Goal: Task Accomplishment & Management: Manage account settings

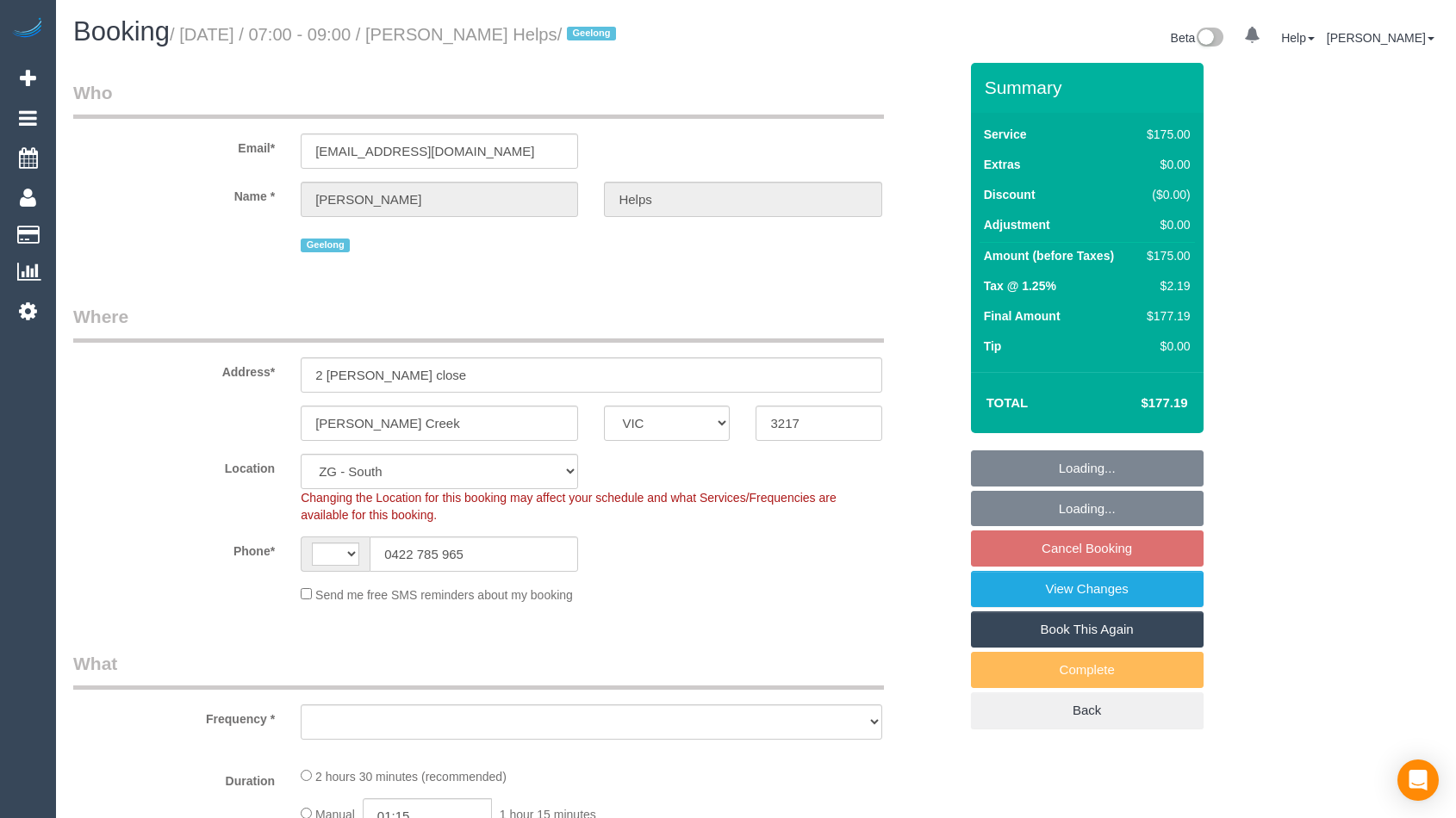
select select "VIC"
select select "string:AU"
select select "string:stripe-pm_1RuRpc2GScqysDRVkztFHtLl"
select select "number:28"
select select "number:14"
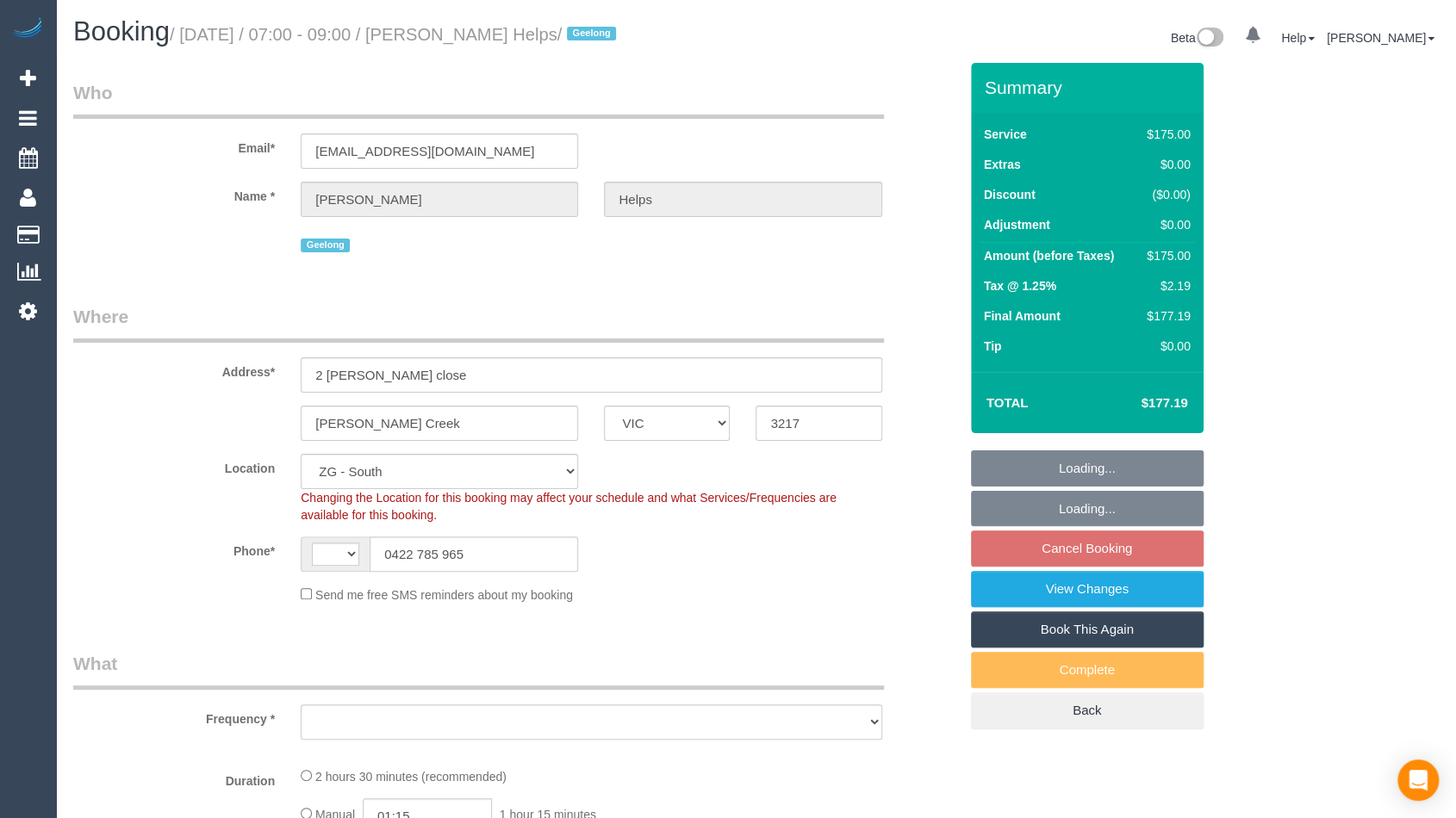
select select "number:18"
select select "number:24"
select select "number:26"
select select "object:856"
select select "150"
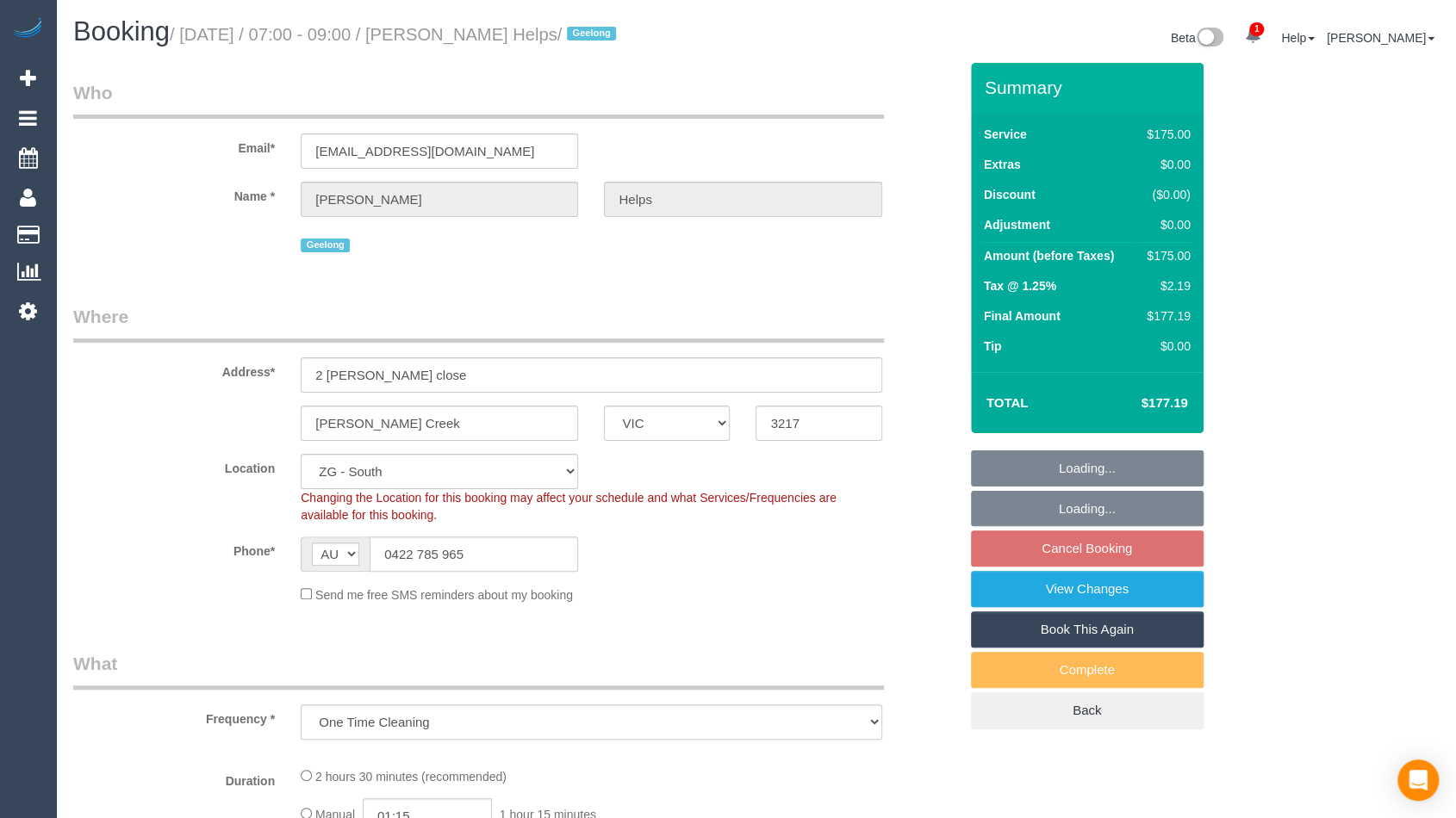
select select "spot1"
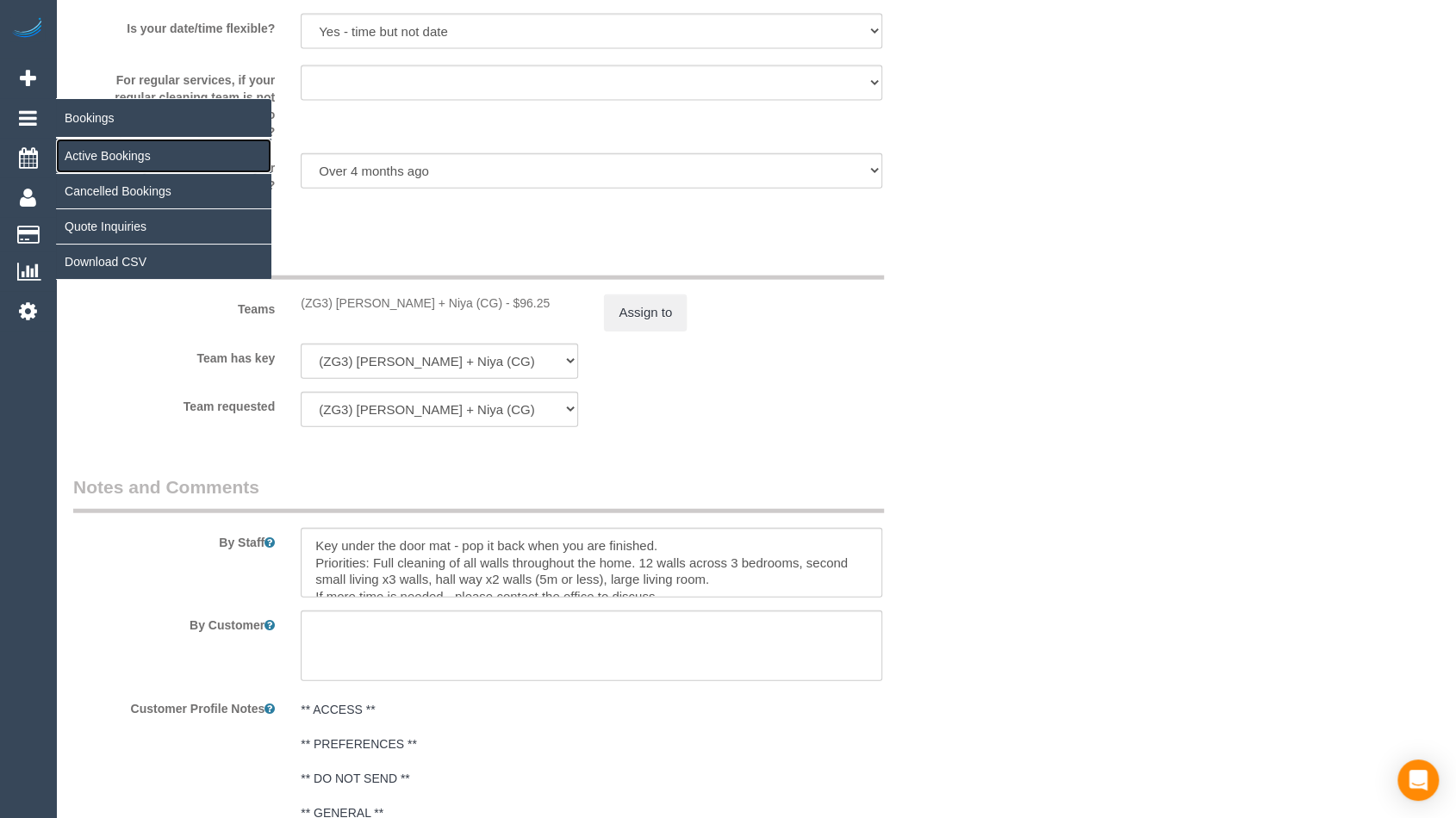
click at [88, 151] on link "Active Bookings" at bounding box center [164, 156] width 215 height 35
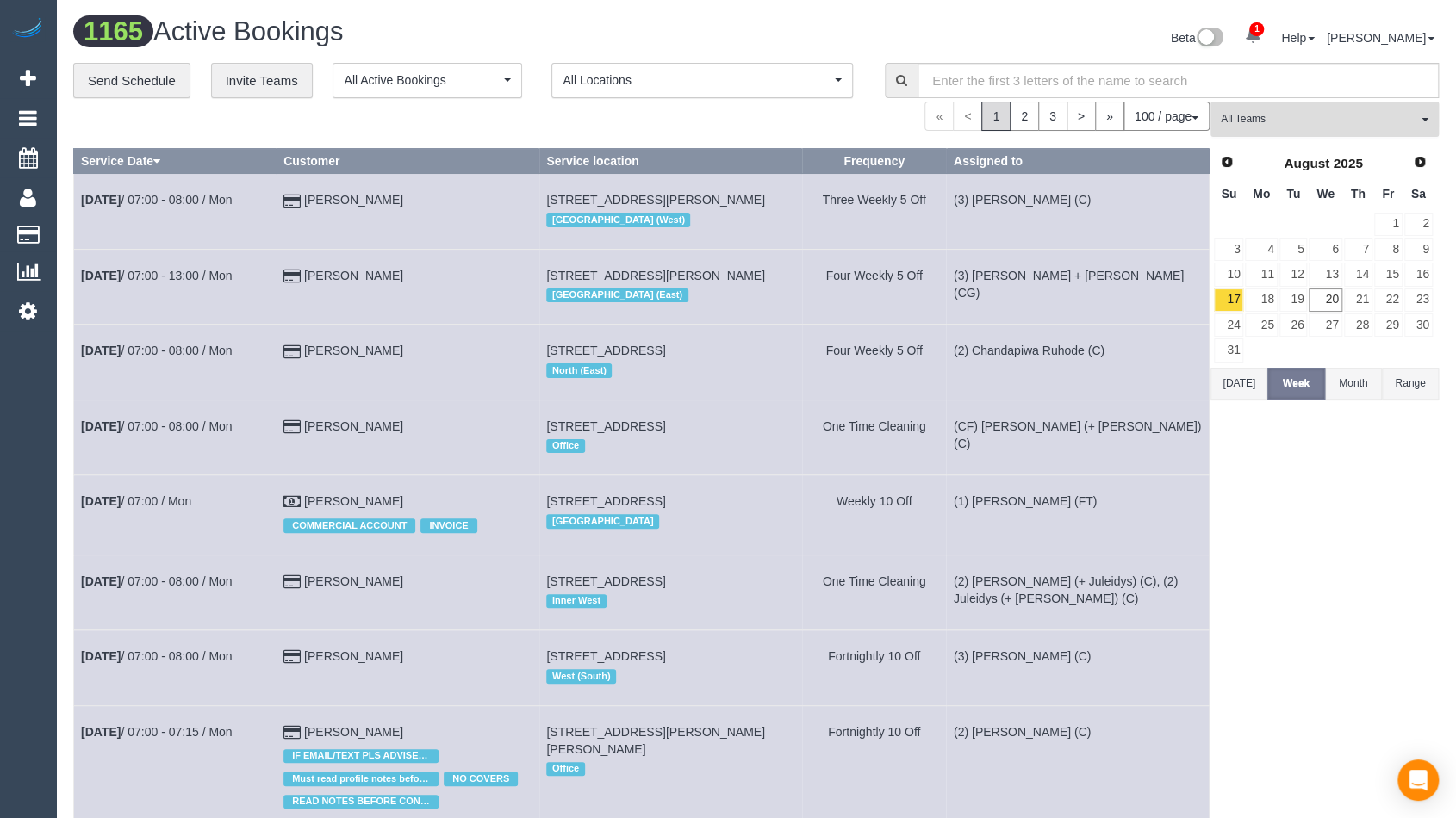
click at [1293, 123] on span "All Teams" at bounding box center [1319, 119] width 196 height 15
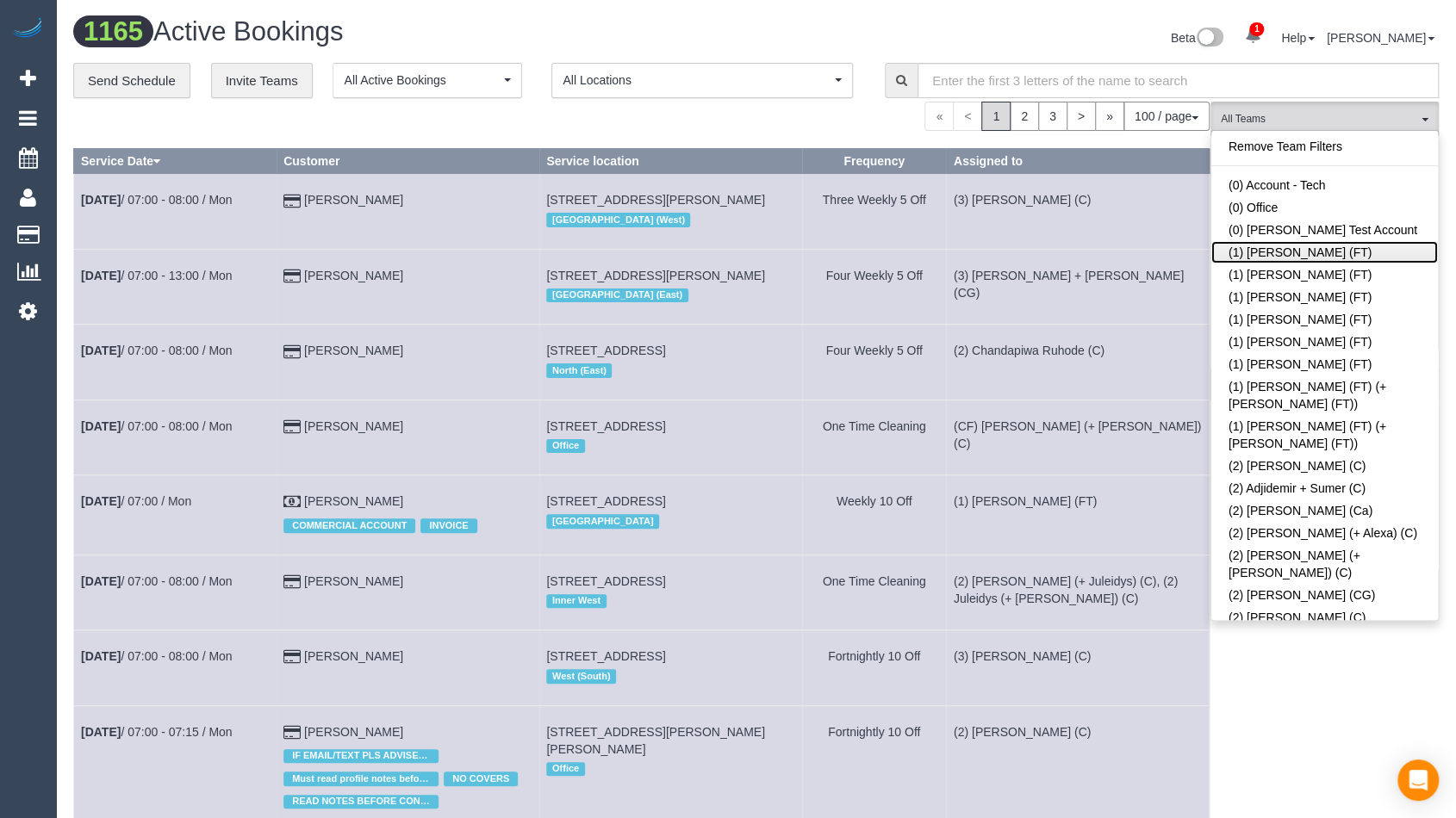
click at [1319, 242] on link "(1) [PERSON_NAME] (FT)" at bounding box center [1324, 252] width 226 height 23
click at [1098, 285] on td "(3) [PERSON_NAME] + [PERSON_NAME] (CG)" at bounding box center [1077, 286] width 263 height 75
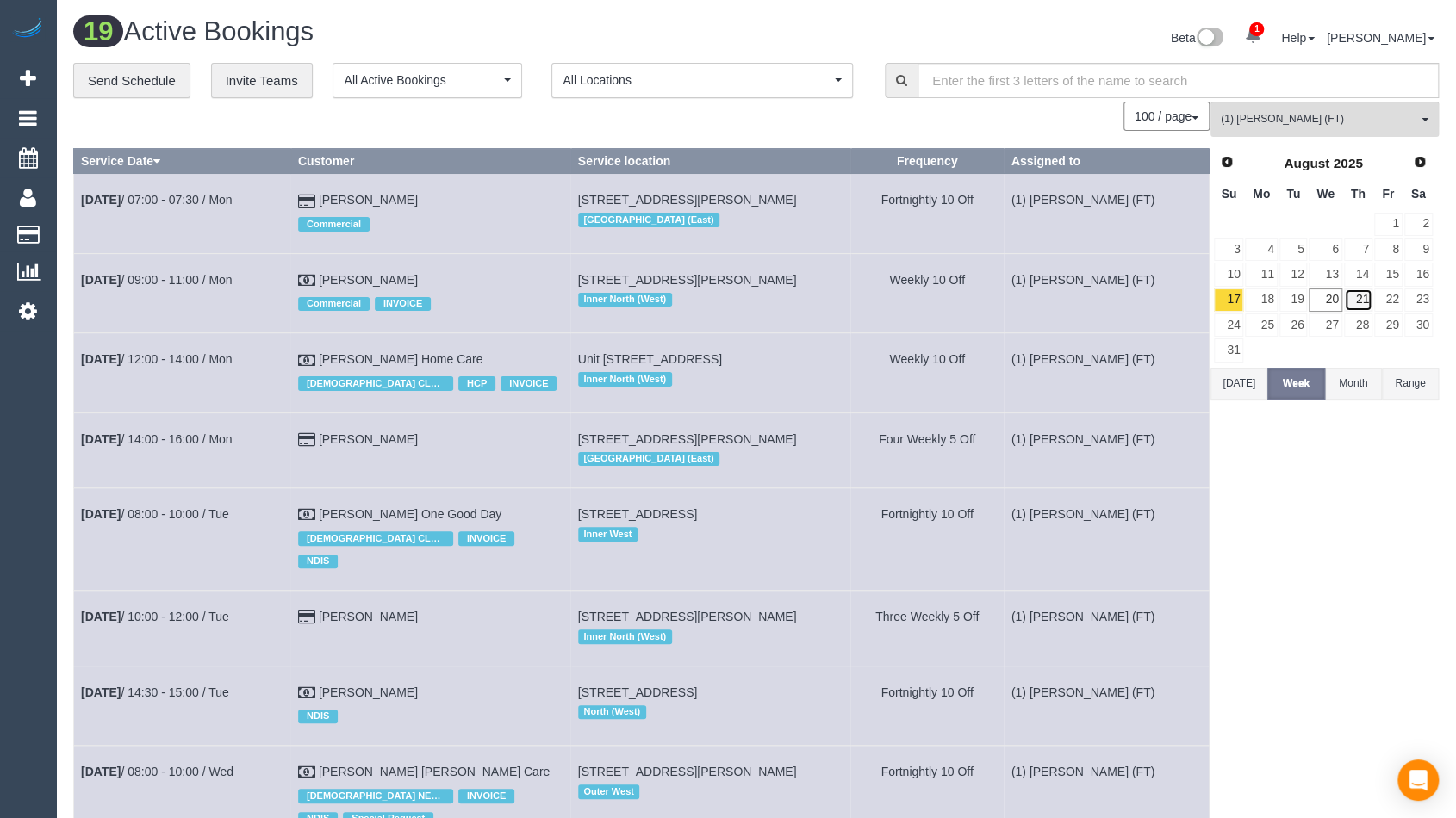
click at [1356, 301] on link "21" at bounding box center [1358, 300] width 29 height 23
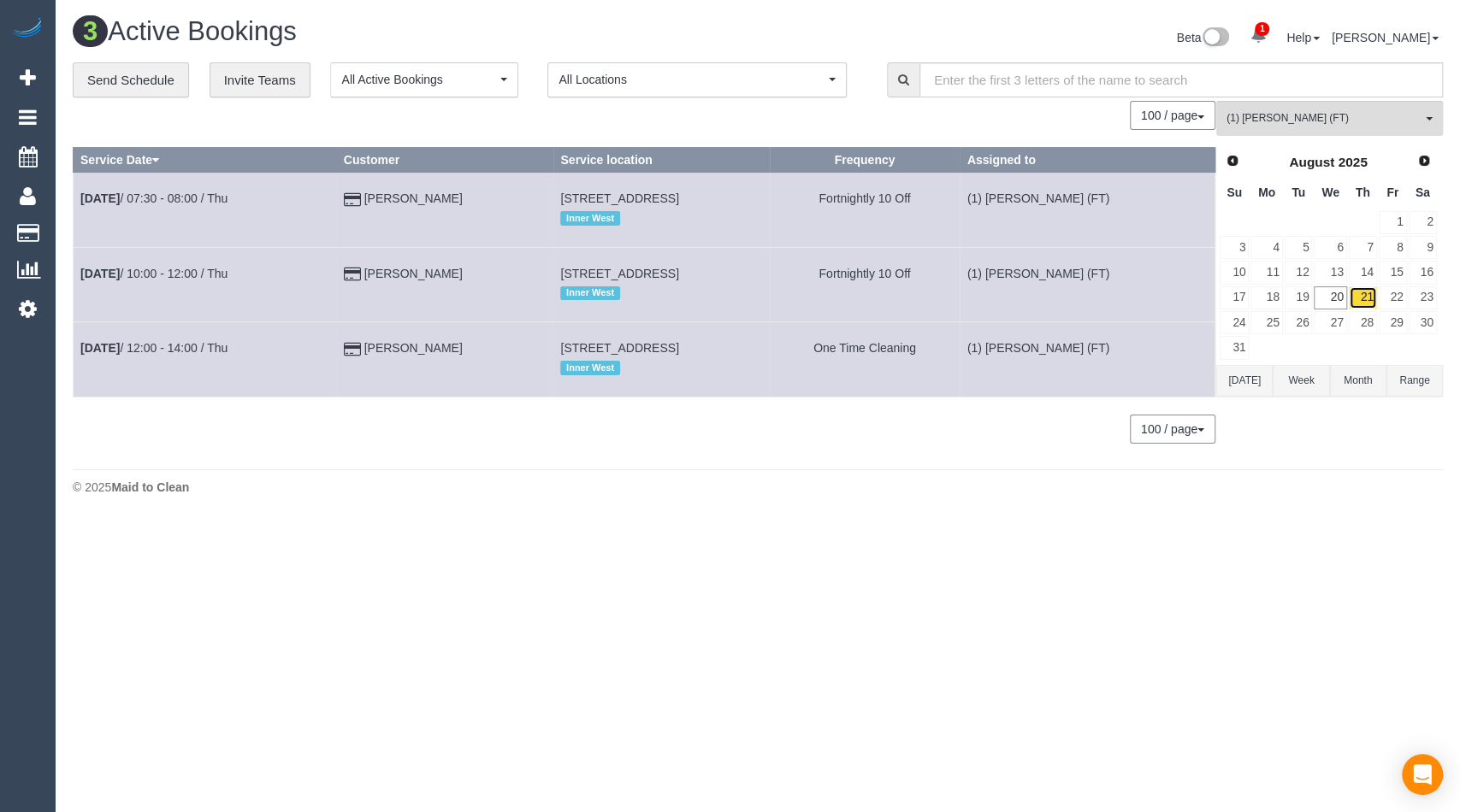
click at [1366, 292] on link "21" at bounding box center [1363, 298] width 28 height 23
click at [1404, 292] on link "22" at bounding box center [1393, 298] width 28 height 23
